Goal: Information Seeking & Learning: Learn about a topic

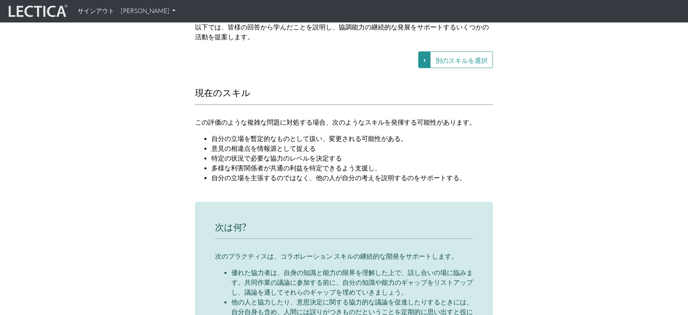
scroll to position [980, 0]
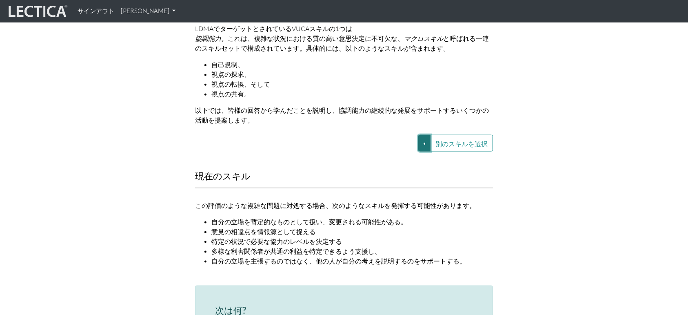
click at [428, 136] on button "別のスキルを選択" at bounding box center [424, 143] width 12 height 17
click at [379, 168] on font "VUCA—視点の調整" at bounding box center [364, 171] width 49 height 7
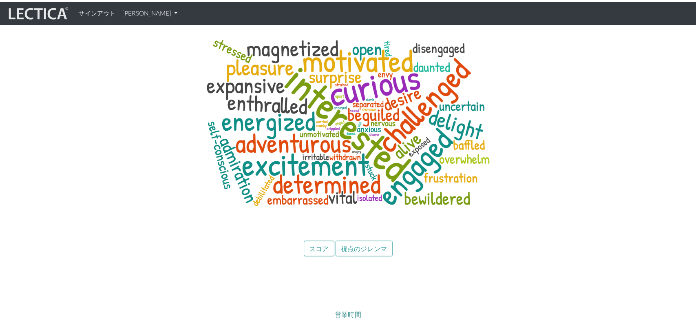
scroll to position [3386, 0]
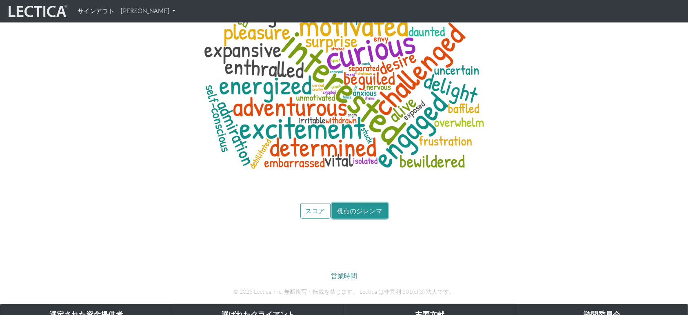
click at [346, 206] on font "視点のジレンマ" at bounding box center [360, 210] width 46 height 8
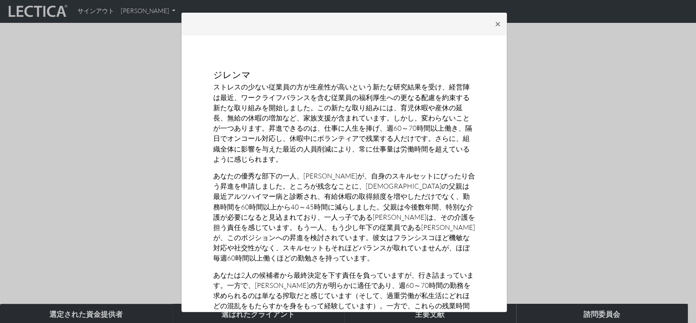
scroll to position [78, 0]
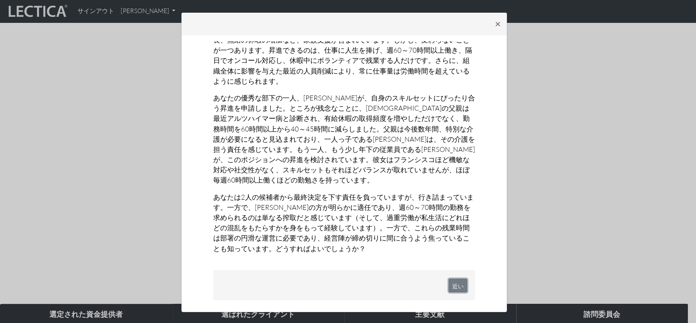
click at [449, 290] on button "近い" at bounding box center [458, 285] width 19 height 14
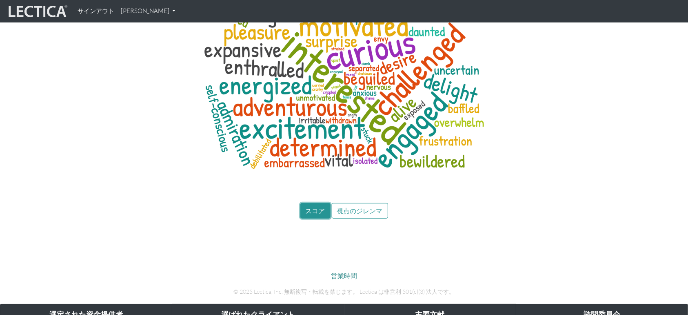
click at [321, 206] on font "スコア" at bounding box center [316, 210] width 20 height 8
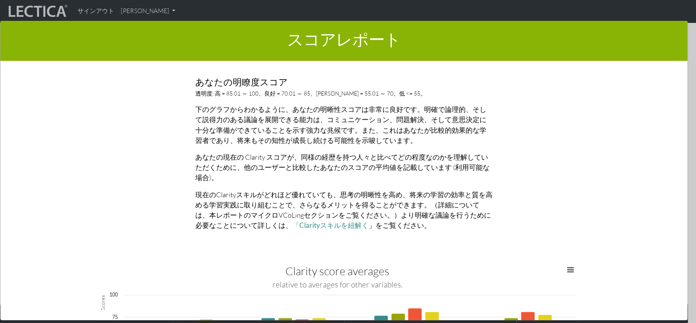
scroll to position [870, 0]
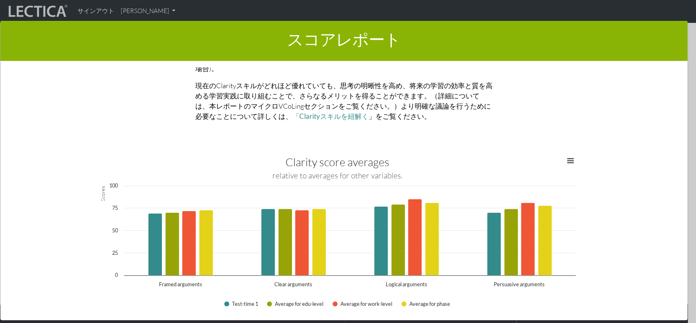
click at [680, 44] on div "スコアレポート × このセクションでは、LDMAスコアの結果の概要を示します。 ここでは、スコアの説明と、スコアの成長への影響に関する情報が表示されます。 ス…" at bounding box center [348, 169] width 696 height 323
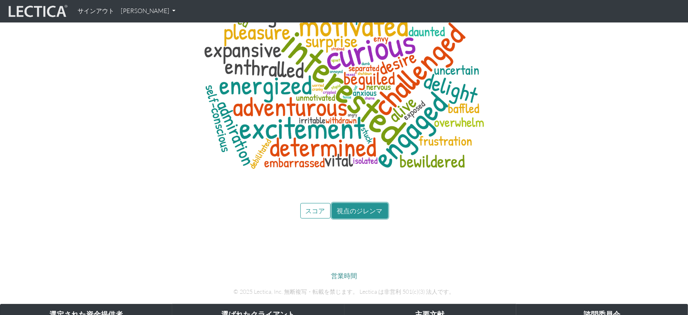
click at [346, 206] on font "視点のジレンマ" at bounding box center [360, 210] width 46 height 8
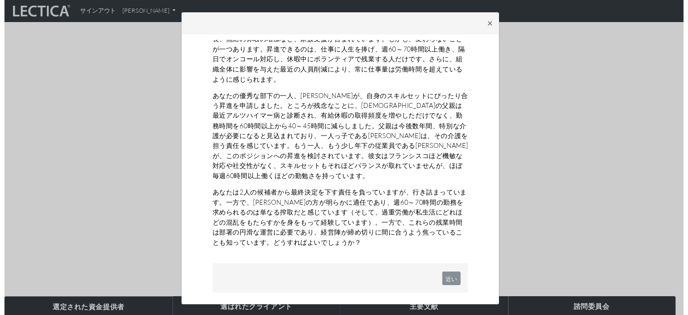
scroll to position [0, 0]
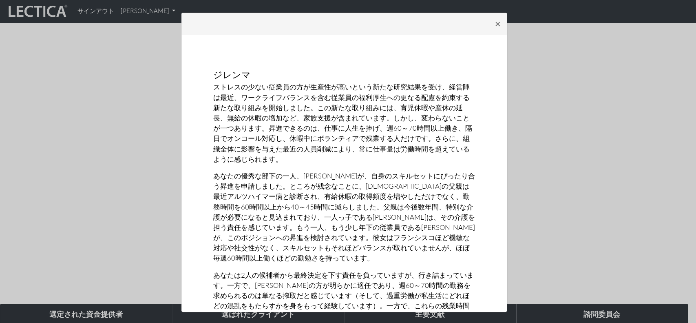
click at [541, 135] on div "× ジレンマ ストレスの少ない従業員の方が生産性が高いという新たな研究結果を受け、経営陣は最近、ワークライフバランスを含む従業員の福利厚生への更なる配慮を約束…" at bounding box center [348, 161] width 696 height 323
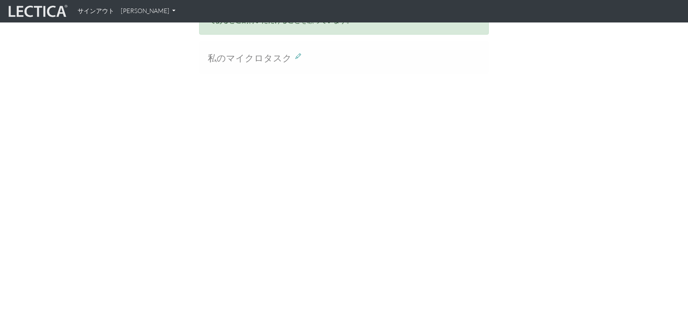
scroll to position [930, 0]
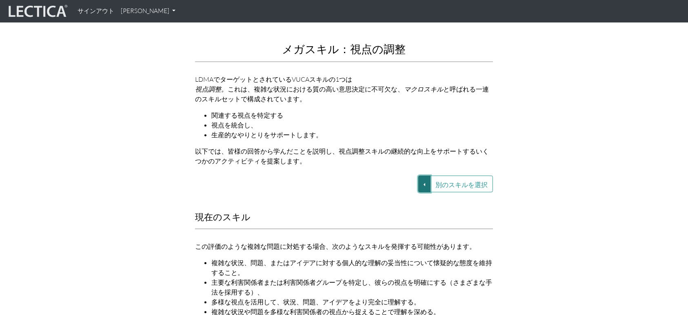
click at [428, 175] on button "別のスキルを選択" at bounding box center [424, 183] width 12 height 17
click at [352, 180] on font "VUCA—協働能力" at bounding box center [361, 183] width 43 height 7
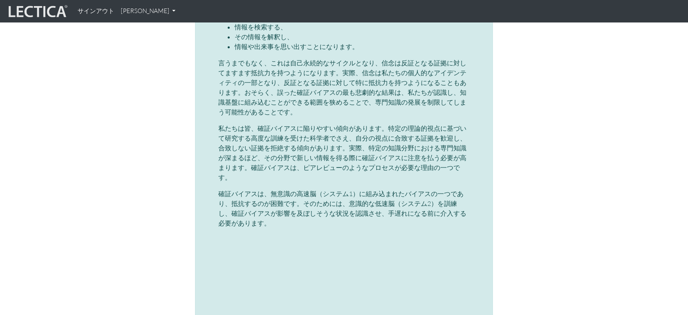
scroll to position [2235, 0]
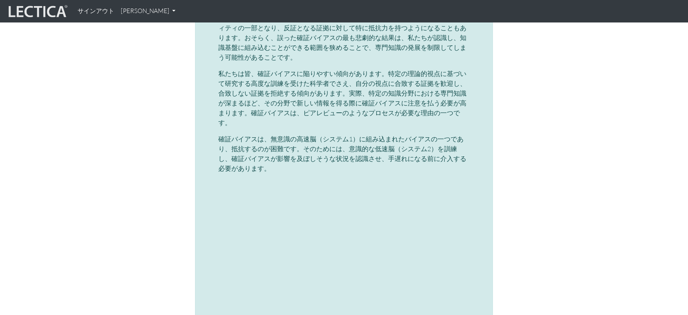
drag, startPoint x: 542, startPoint y: 203, endPoint x: 474, endPoint y: 191, distance: 69.5
click at [542, 203] on div "マイクロVCoL: 確証バイアスの検出と解消 確証バイアスは、研究者によって記録されている多くの 認知バイアス の一つです 。これは、脳に備わっている、過去の…" at bounding box center [343, 202] width 465 height 1158
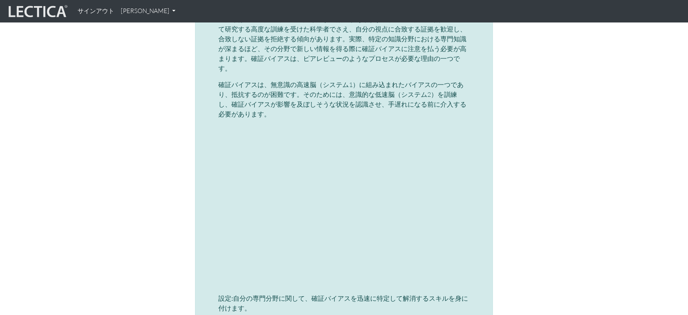
click at [189, 209] on div "マイクロVCoL: 確証バイアスの検出と解消 確証バイアスは、研究者によって記録されている多くの 認知バイアス の一つです 。これは、脳に備わっている、過去の…" at bounding box center [344, 148] width 310 height 1158
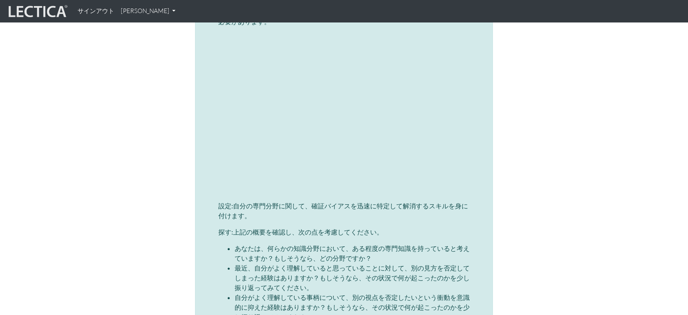
scroll to position [2436, 0]
